Goal: Information Seeking & Learning: Compare options

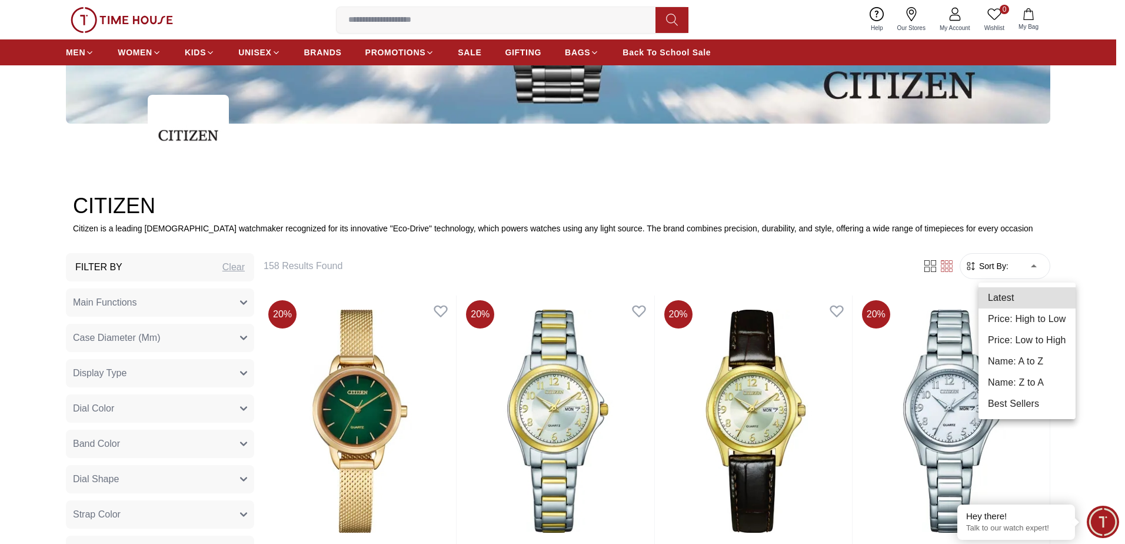
click at [1040, 312] on li "Price: High to Low" at bounding box center [1026, 318] width 97 height 21
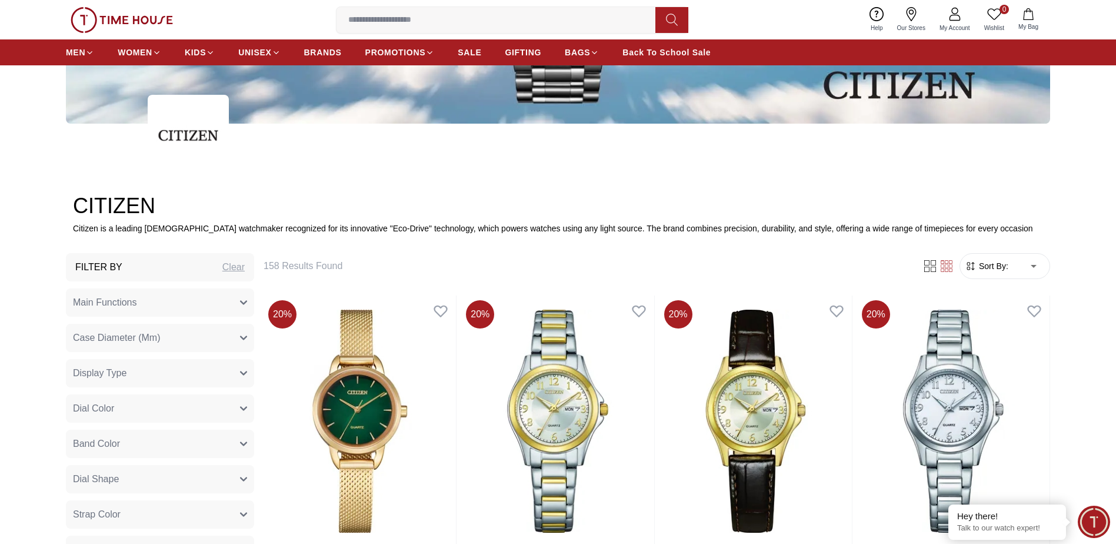
type input "*"
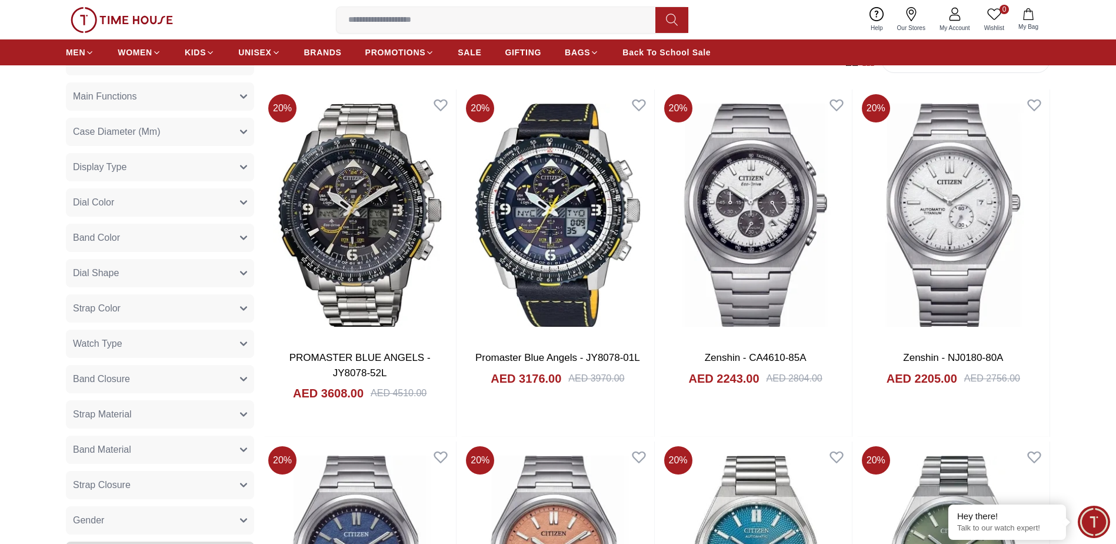
scroll to position [588, 0]
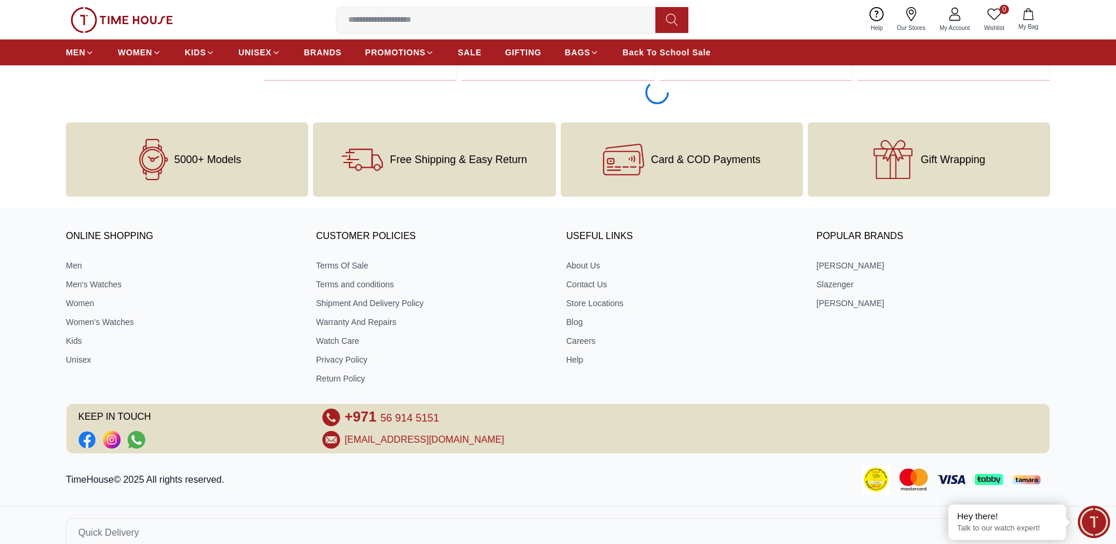
scroll to position [2177, 0]
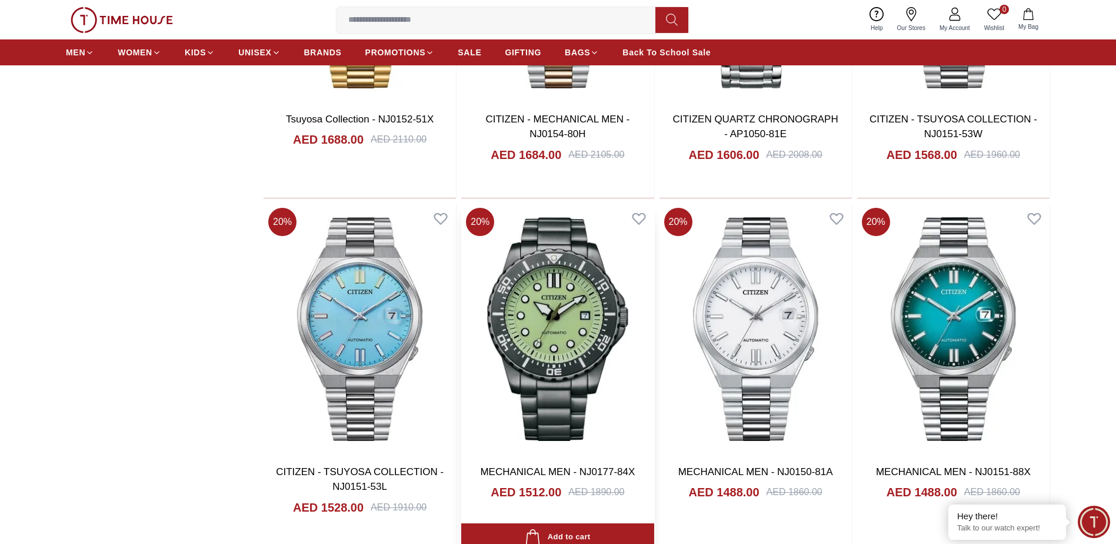
click at [550, 355] on img at bounding box center [557, 329] width 192 height 252
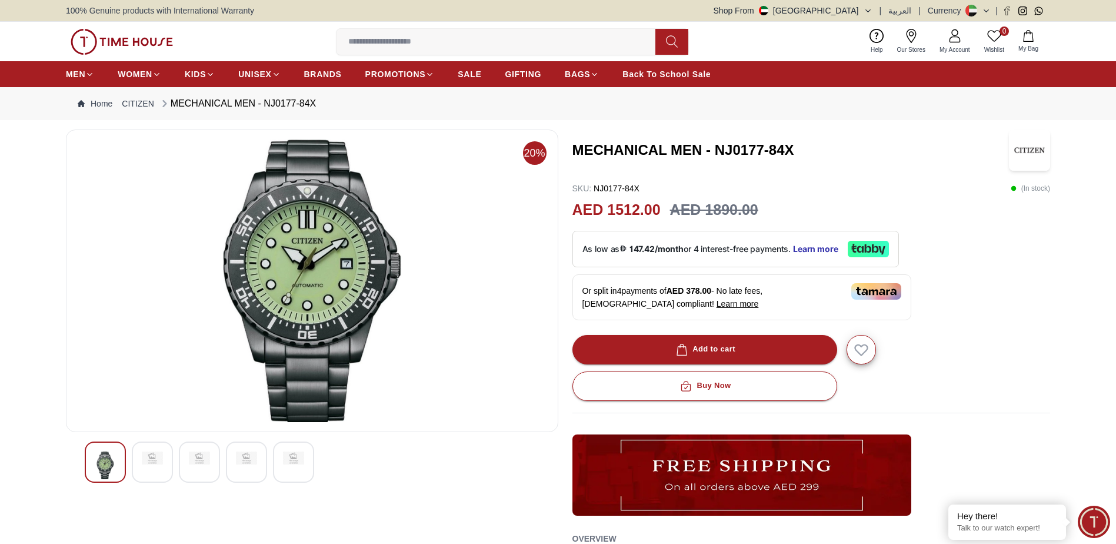
click at [149, 464] on div at bounding box center [152, 461] width 41 height 41
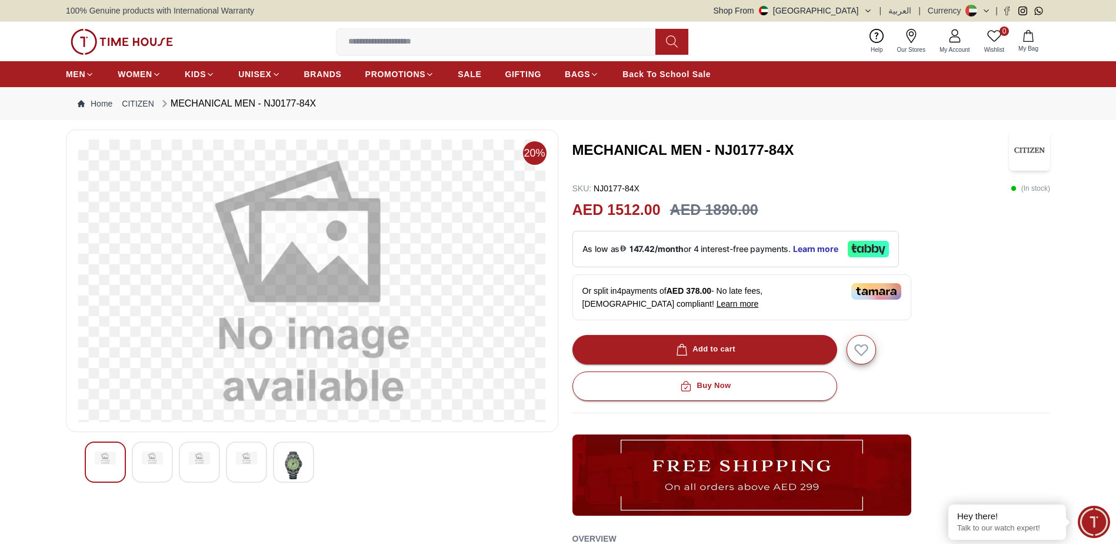
click at [192, 462] on img at bounding box center [199, 457] width 21 height 13
click at [206, 464] on img at bounding box center [199, 465] width 21 height 28
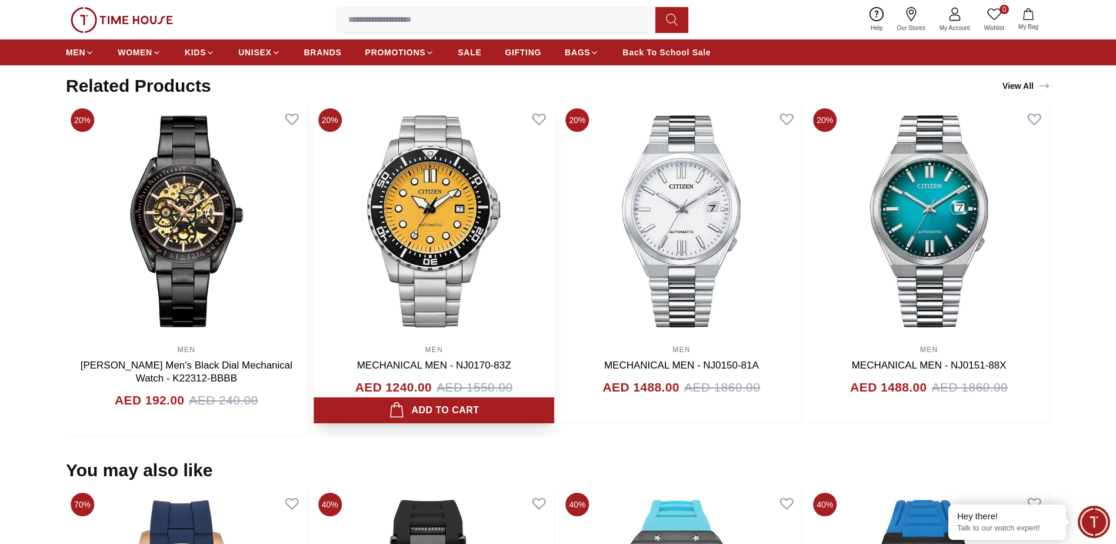
scroll to position [1059, 0]
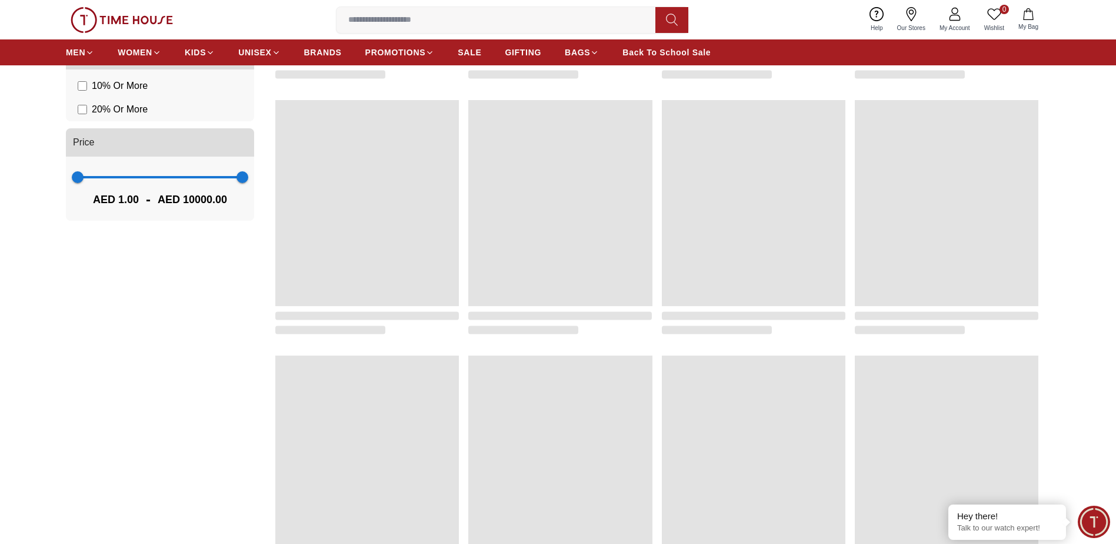
scroll to position [1578, 0]
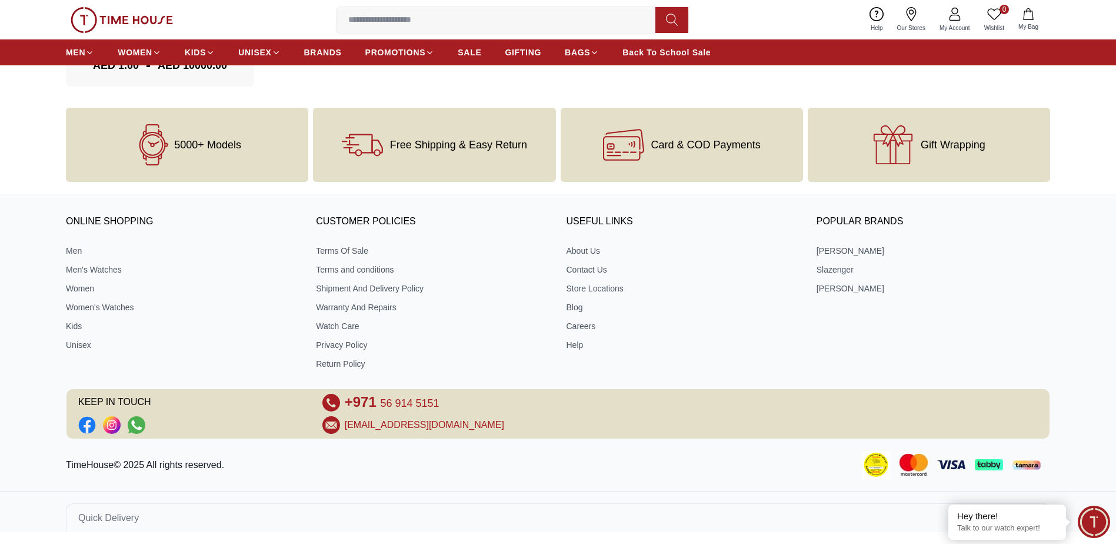
scroll to position [353, 0]
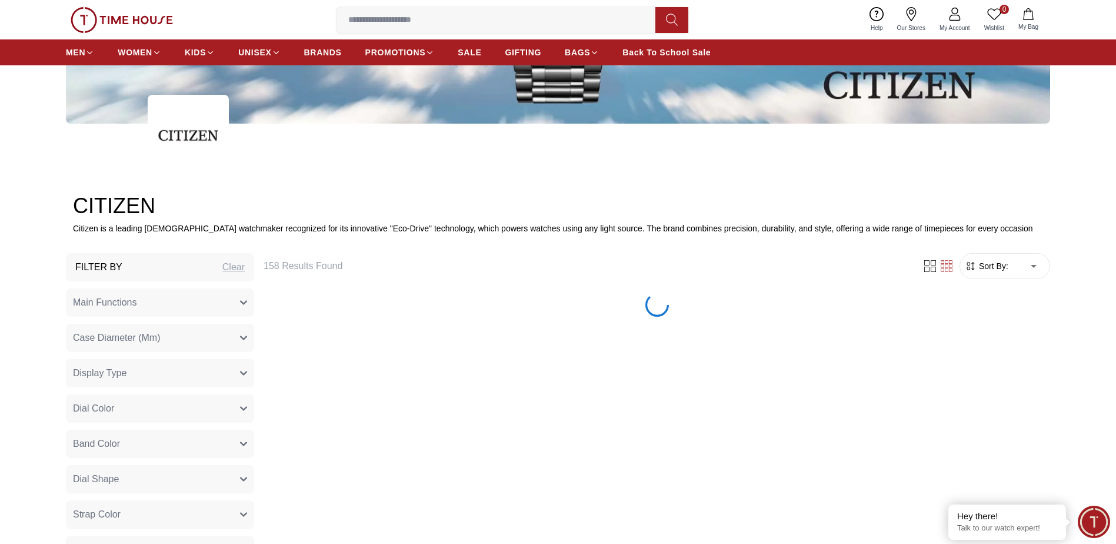
type input "*"
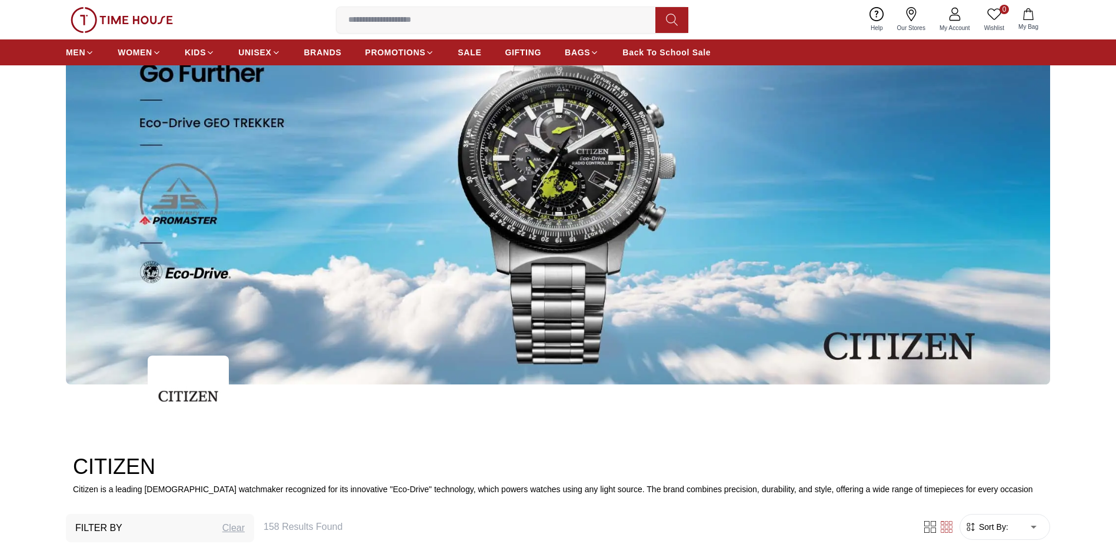
scroll to position [294, 0]
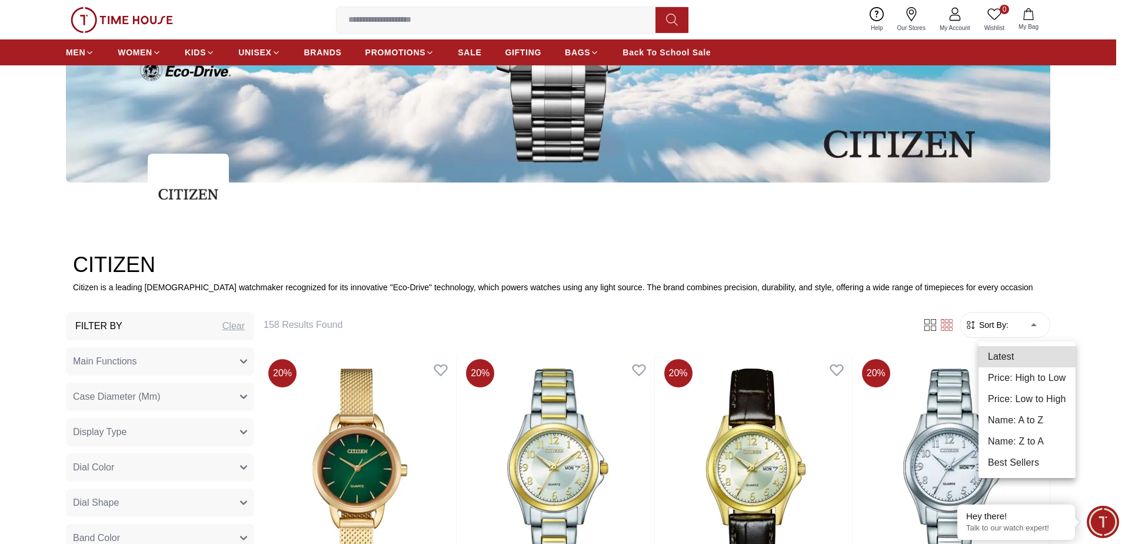
click at [1057, 383] on li "Price: High to Low" at bounding box center [1026, 377] width 97 height 21
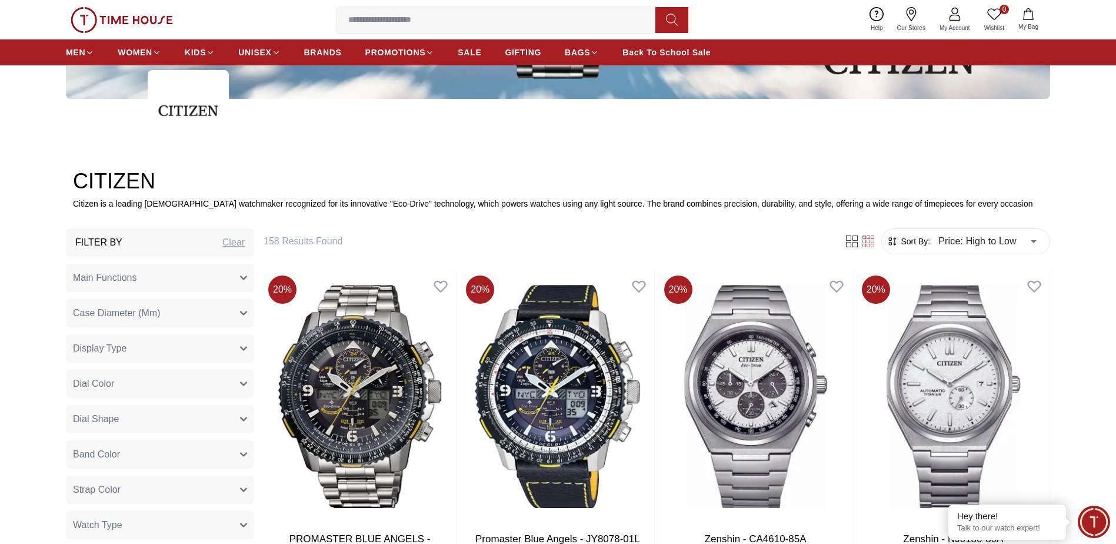
scroll to position [529, 0]
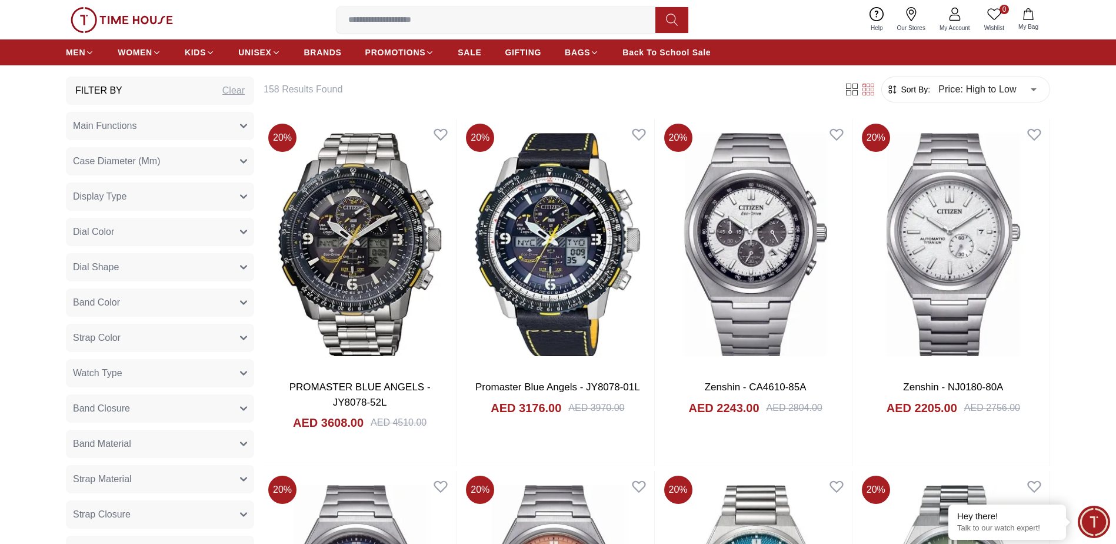
type input "******"
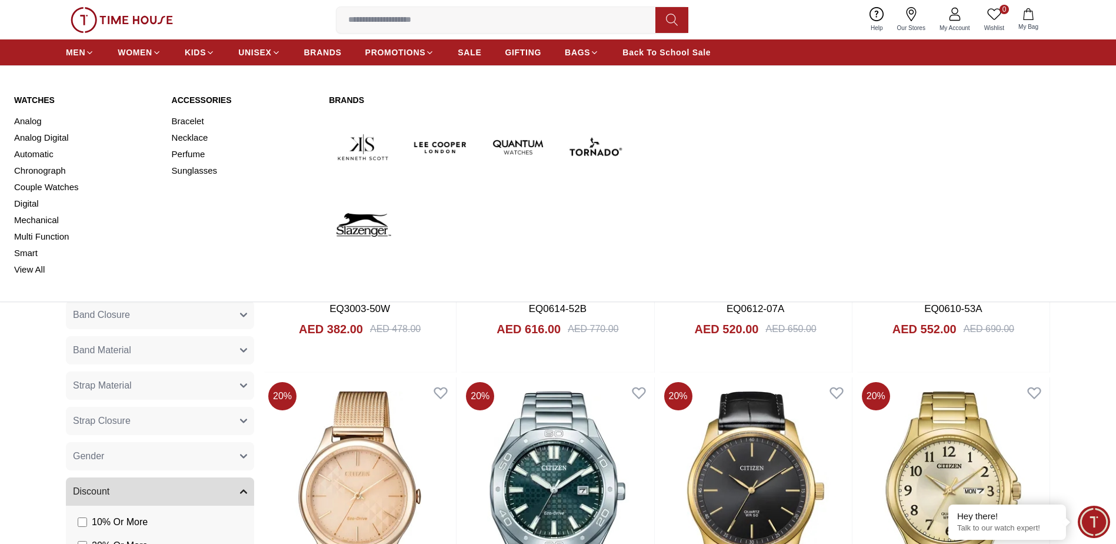
scroll to position [647, 0]
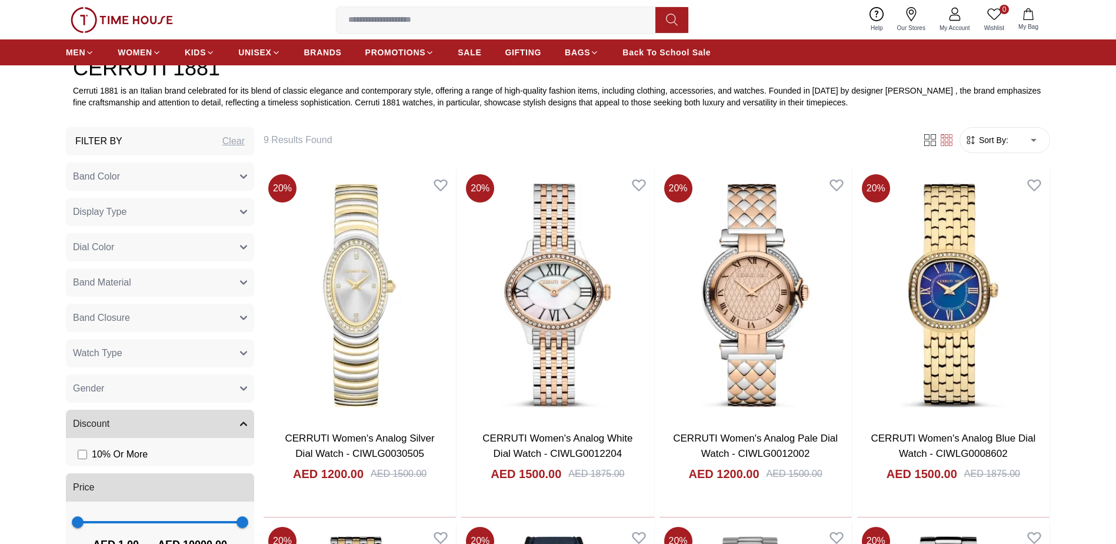
scroll to position [529, 0]
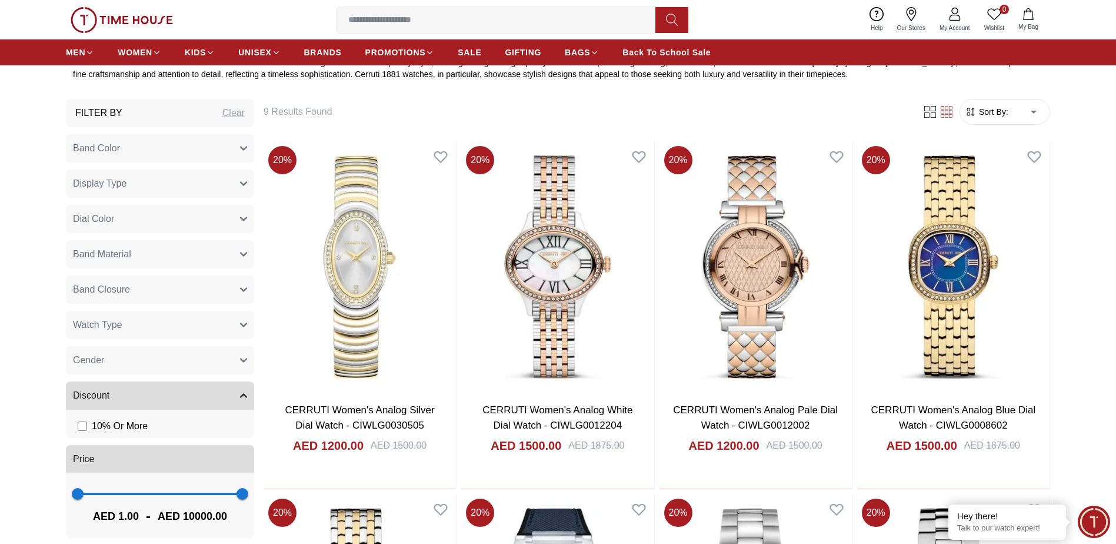
click at [1009, 116] on body "100% Genuine products with International Warranty Shop From [GEOGRAPHIC_DATA] |…" at bounding box center [558, 551] width 1116 height 2161
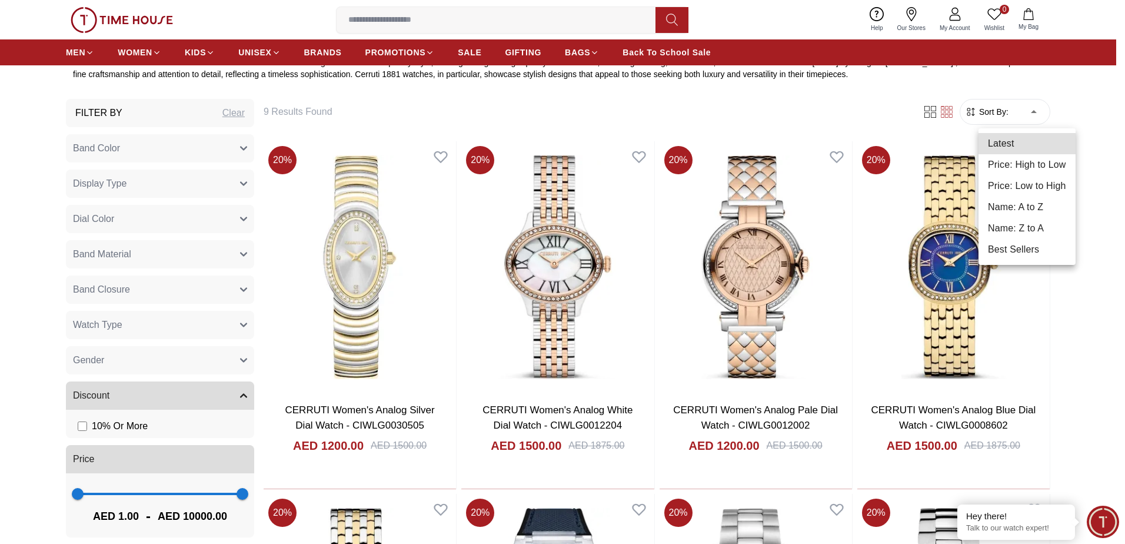
click at [1034, 160] on li "Price: High to Low" at bounding box center [1026, 164] width 97 height 21
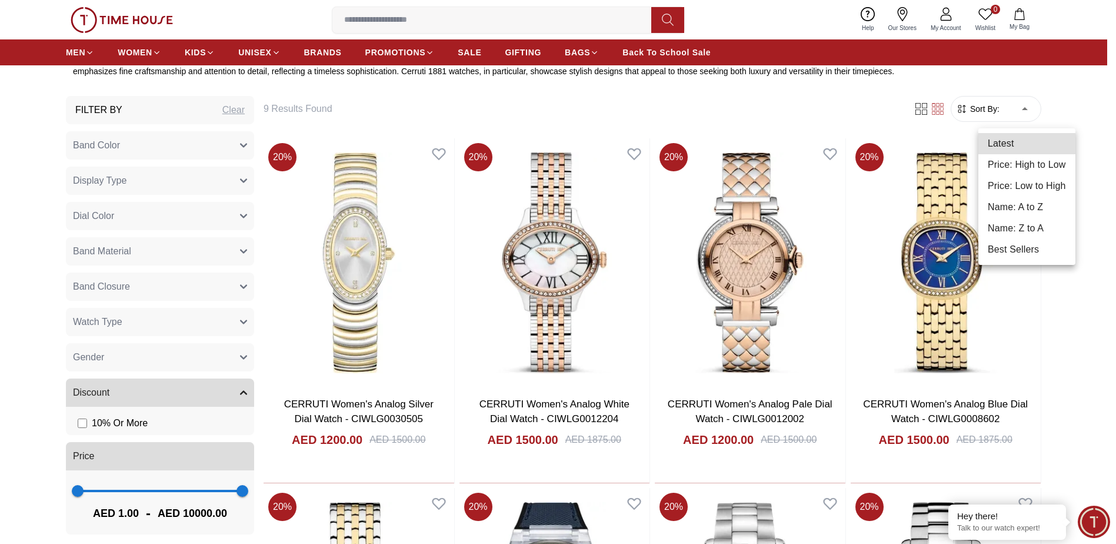
type input "*"
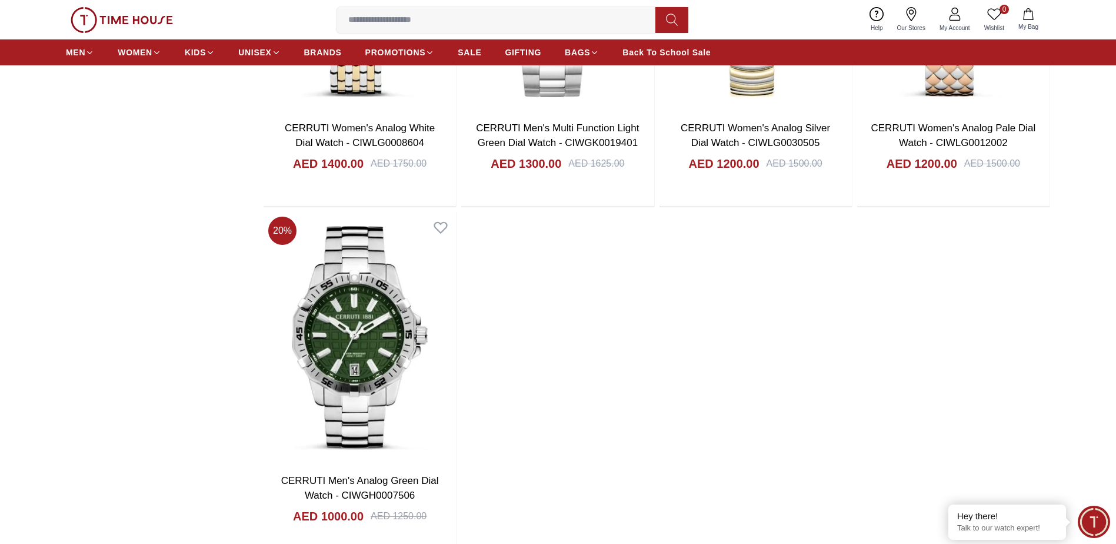
scroll to position [1177, 0]
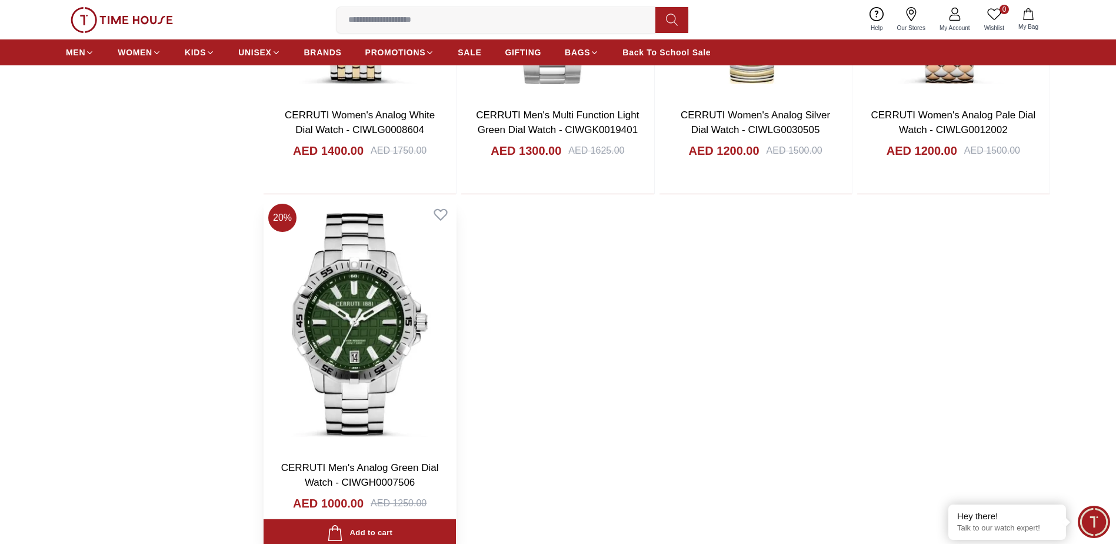
click at [379, 359] on img at bounding box center [360, 325] width 192 height 252
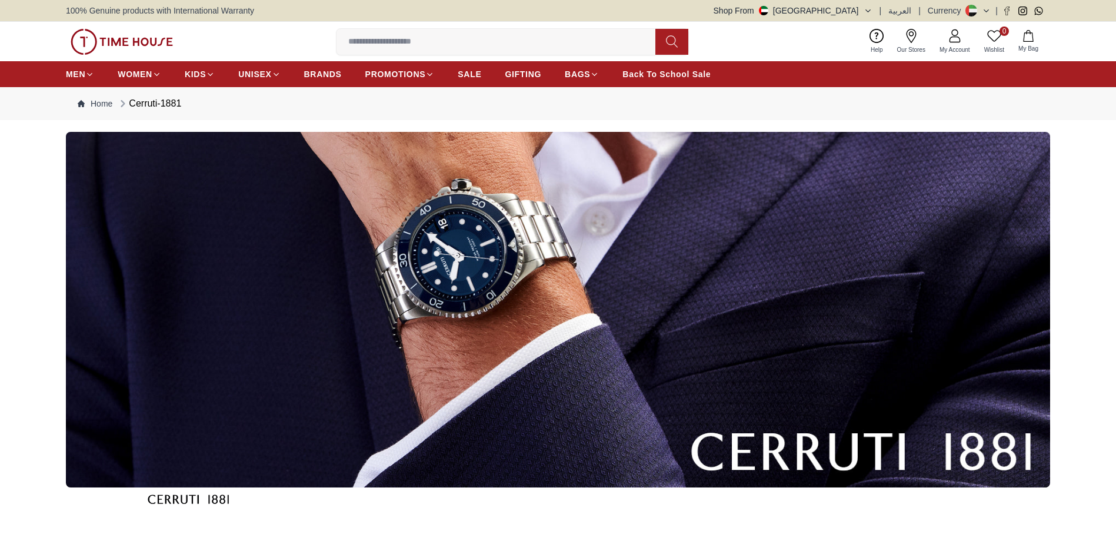
click at [474, 239] on img at bounding box center [558, 309] width 984 height 355
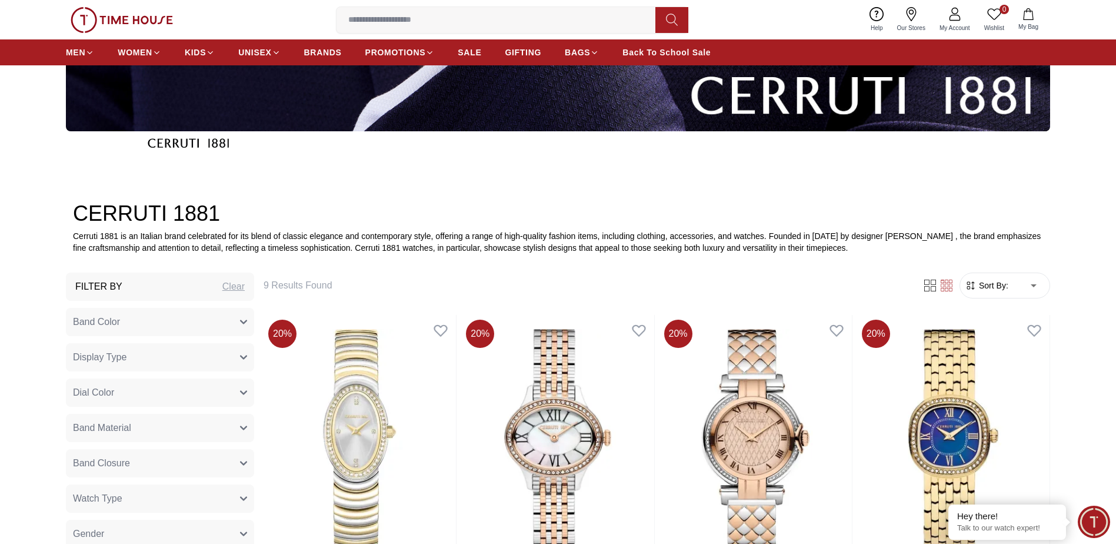
scroll to position [353, 0]
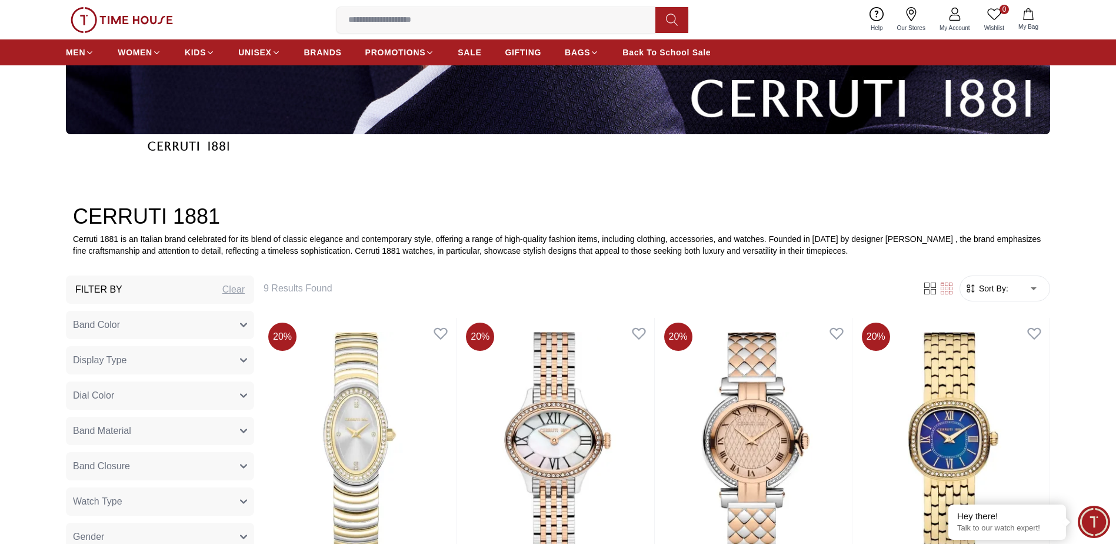
click at [1002, 279] on form "Sort By: ​ ****** ​" at bounding box center [1004, 288] width 91 height 26
click at [1001, 284] on span "Sort By:" at bounding box center [993, 288] width 32 height 12
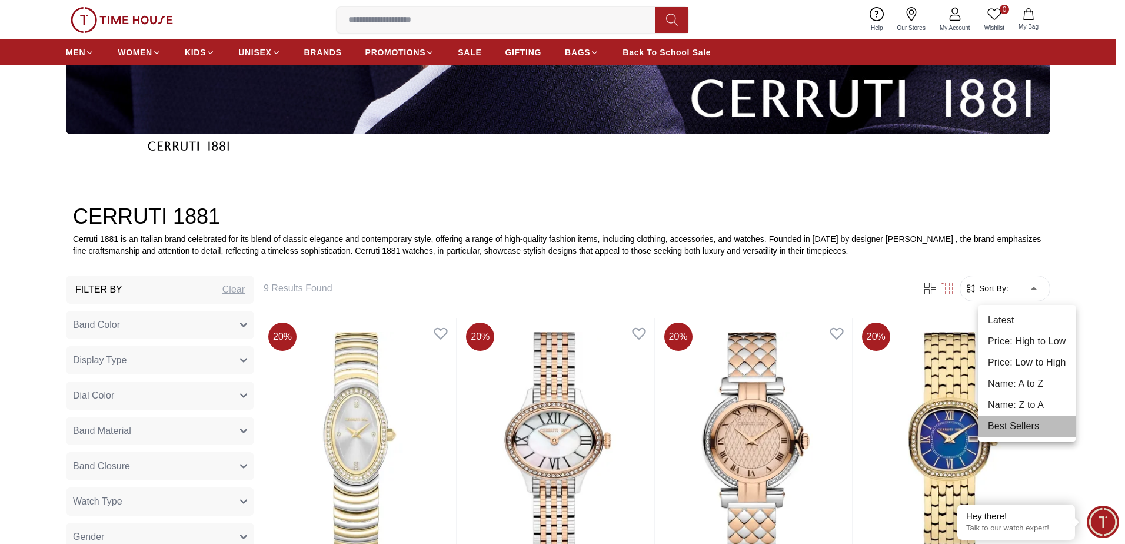
click at [1037, 434] on li "Best Sellers" at bounding box center [1026, 425] width 97 height 21
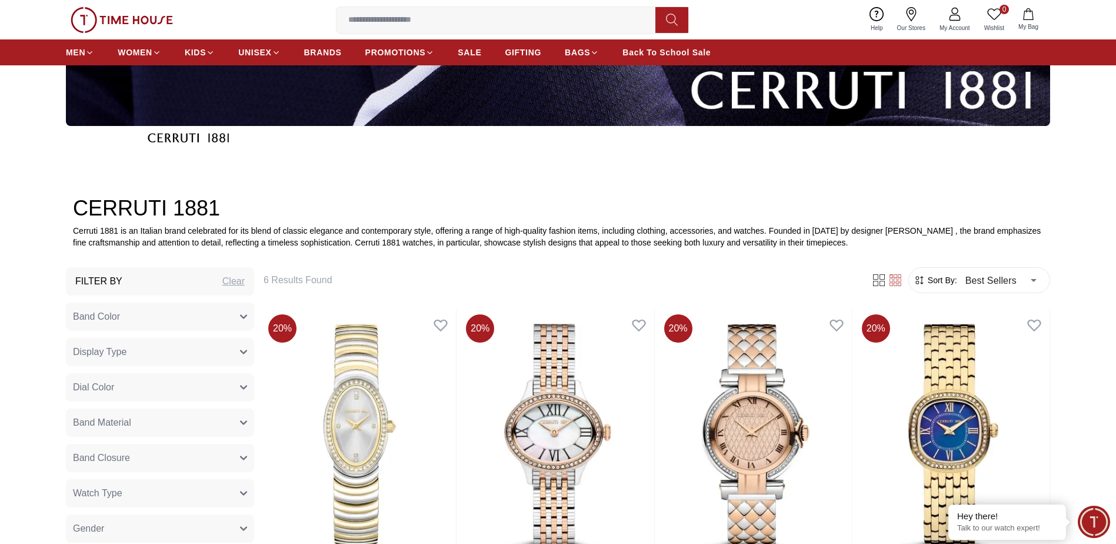
scroll to position [353, 0]
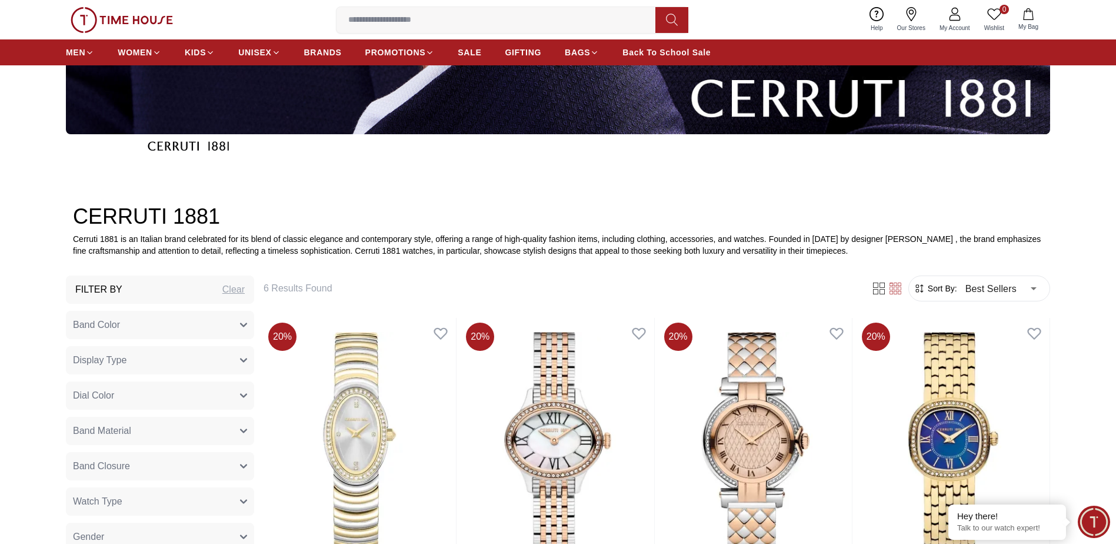
type input "******"
